Goal: Task Accomplishment & Management: Manage account settings

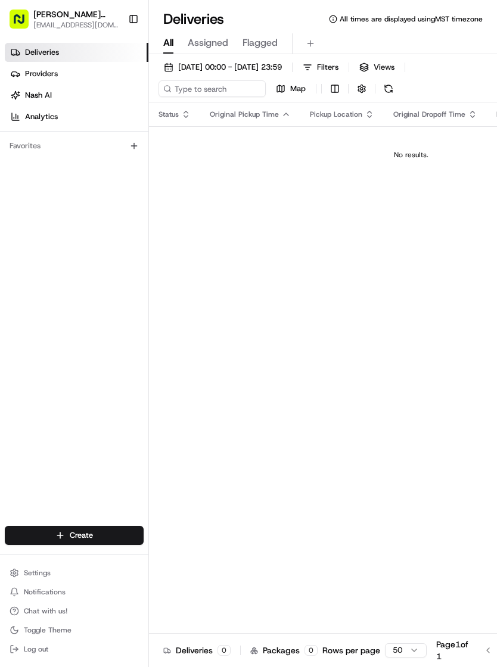
click at [35, 565] on button "Settings" at bounding box center [74, 573] width 139 height 17
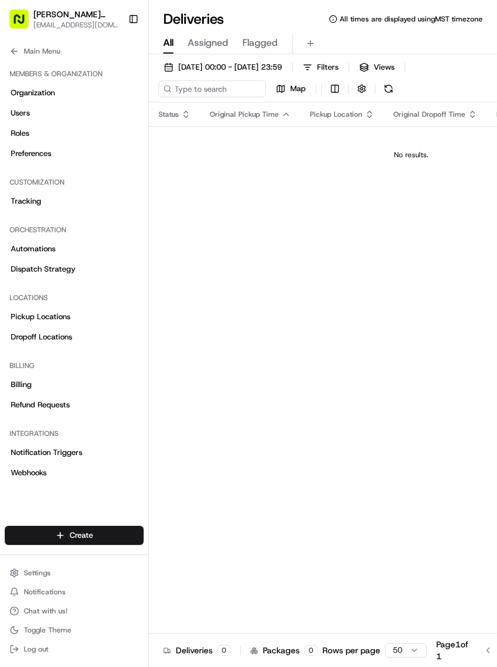
click at [67, 269] on span "Dispatch Strategy" at bounding box center [43, 269] width 65 height 11
